Goal: Task Accomplishment & Management: Manage account settings

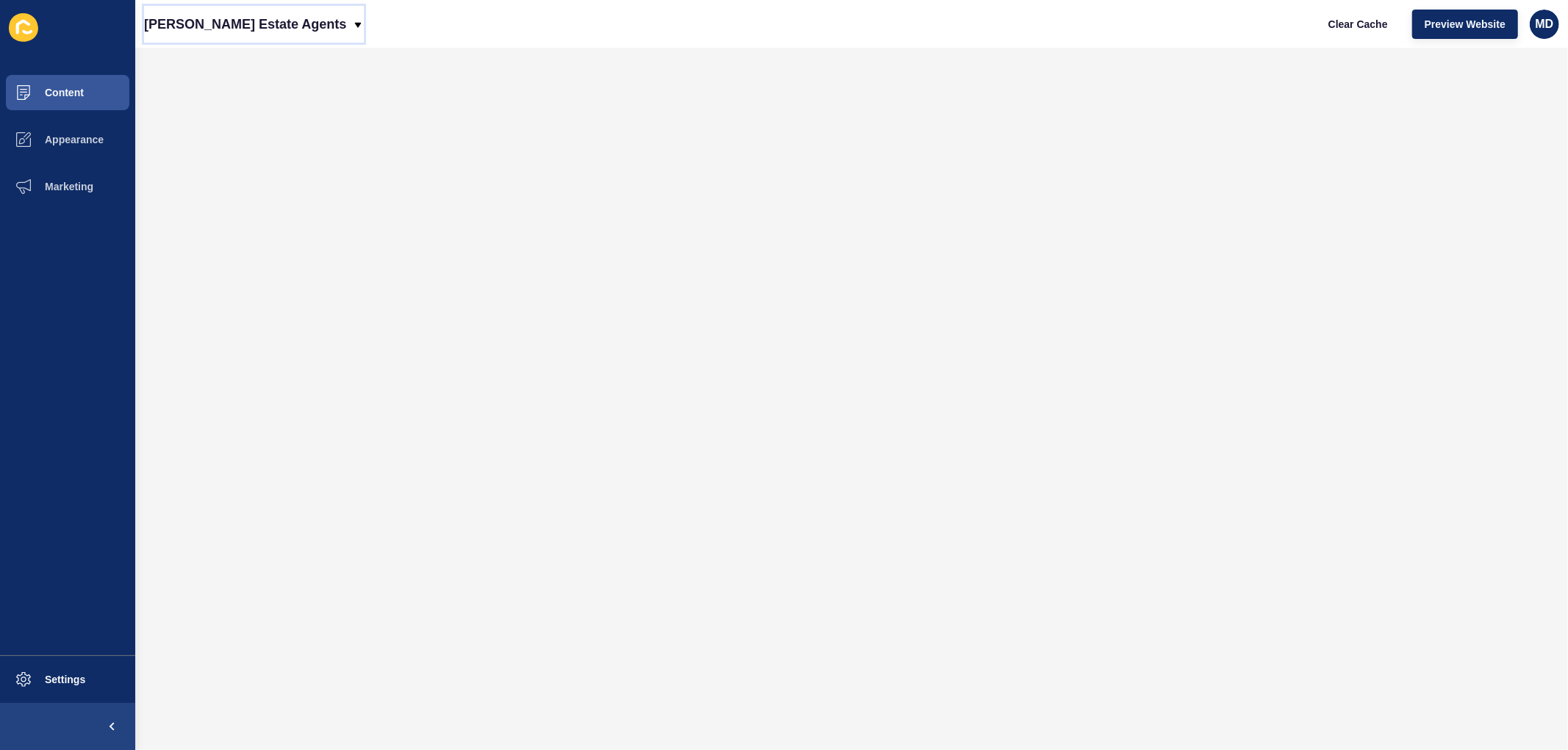
click at [214, 13] on p "[PERSON_NAME] Estate Agents" at bounding box center [245, 24] width 202 height 37
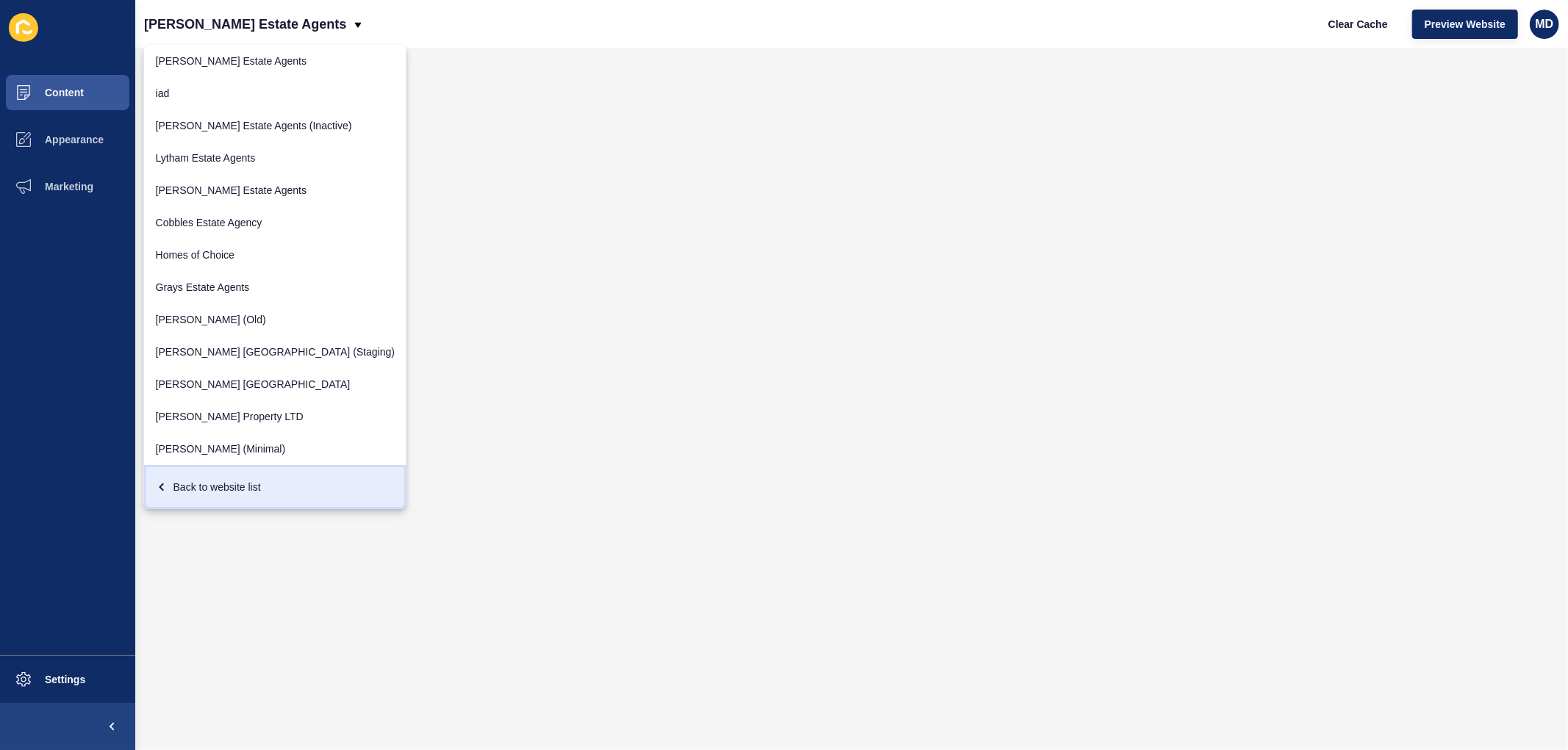
click at [198, 481] on div "Back to website list" at bounding box center [275, 487] width 239 height 27
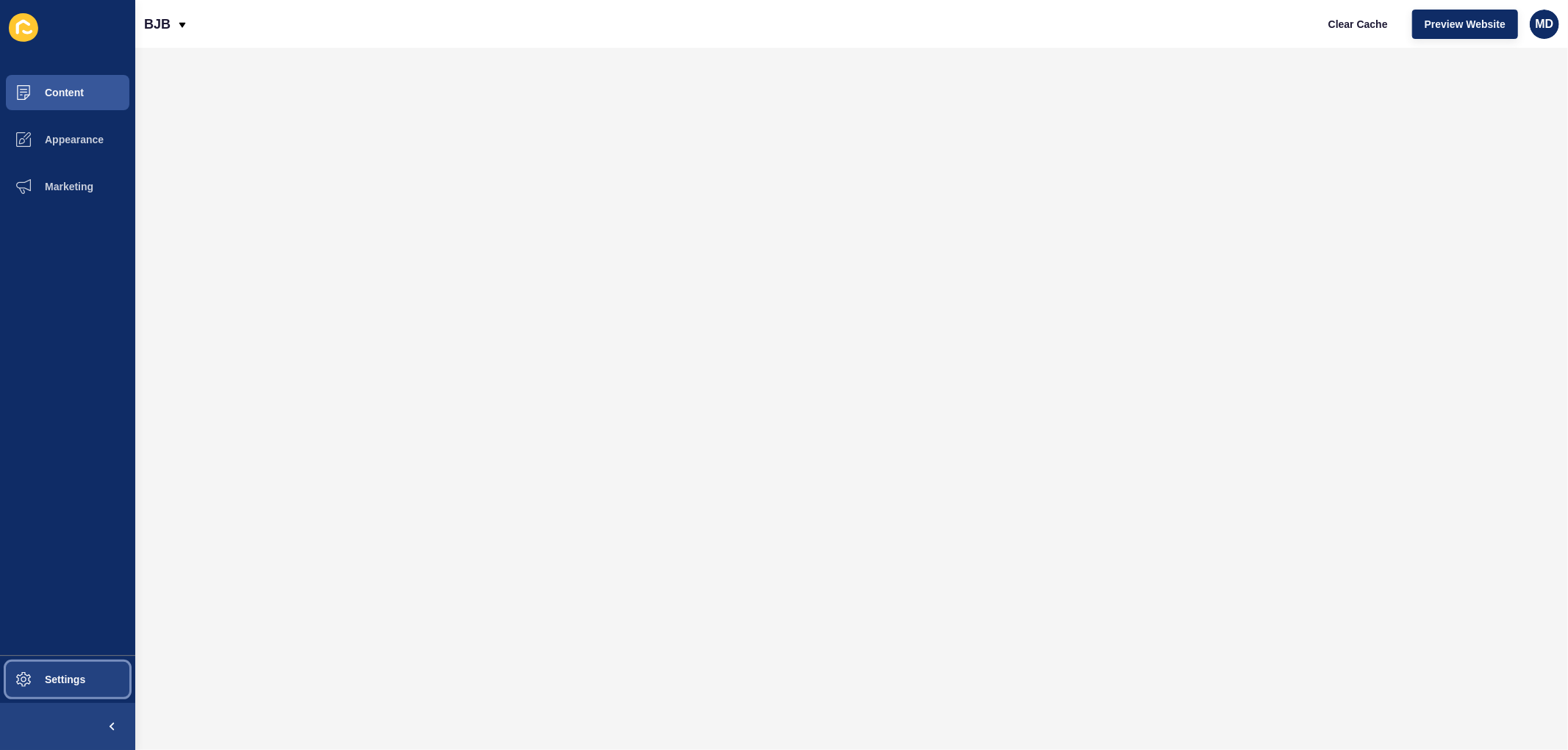
click at [97, 676] on button "Settings" at bounding box center [67, 680] width 135 height 47
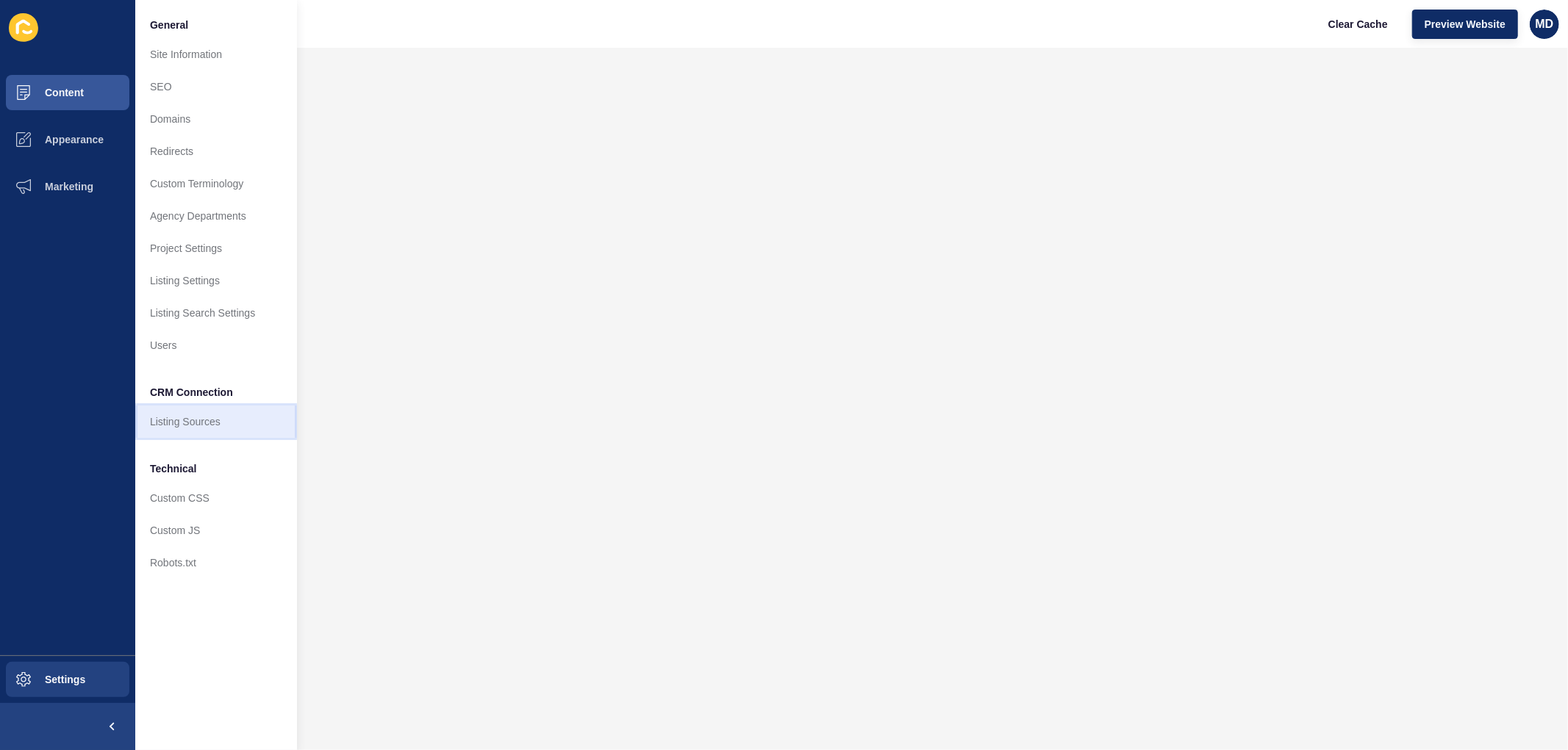
click at [194, 428] on link "Listing Sources" at bounding box center [216, 421] width 162 height 33
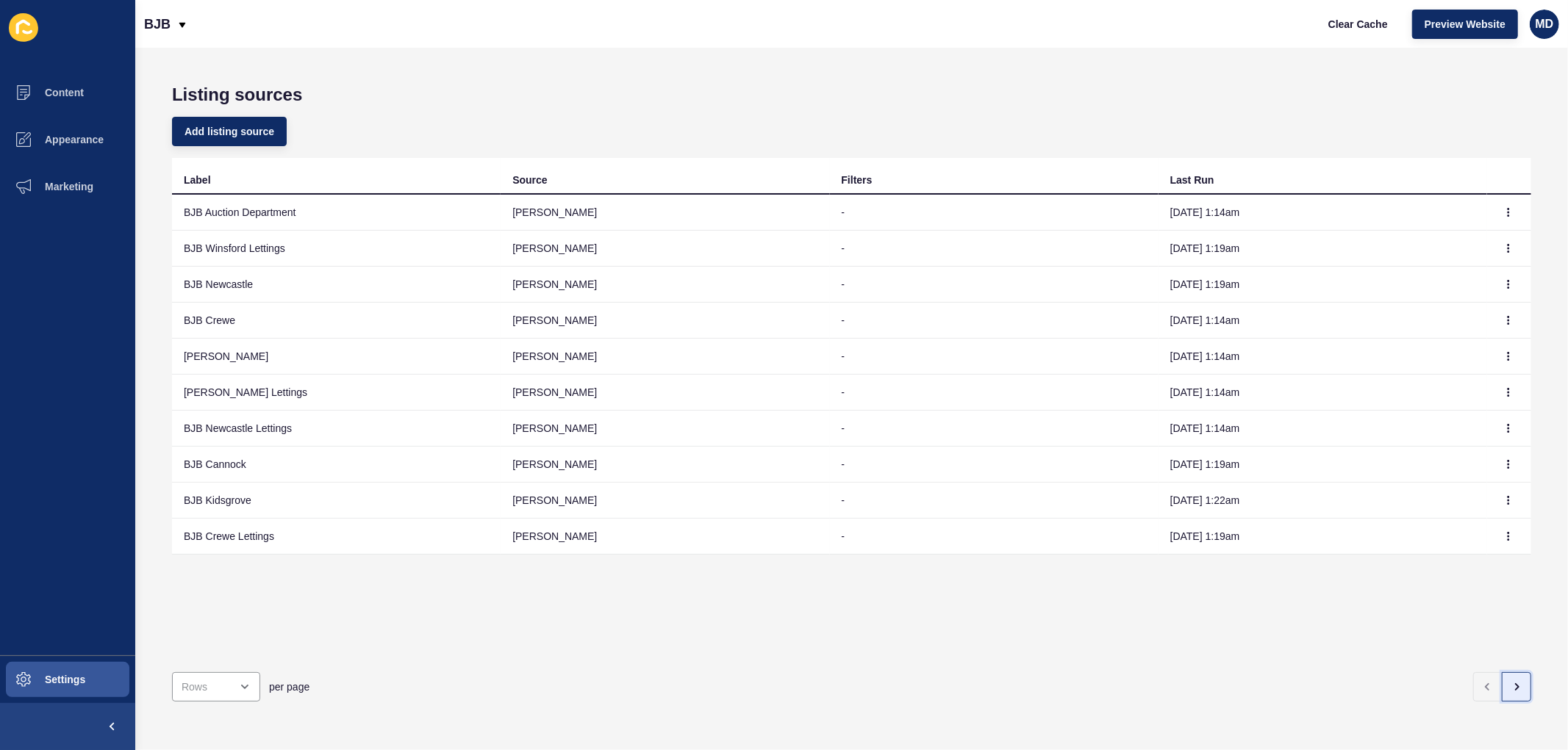
click at [1510, 681] on icon "button" at bounding box center [1516, 687] width 12 height 12
click at [1472, 682] on button "button" at bounding box center [1487, 687] width 30 height 30
